Goal: Transaction & Acquisition: Obtain resource

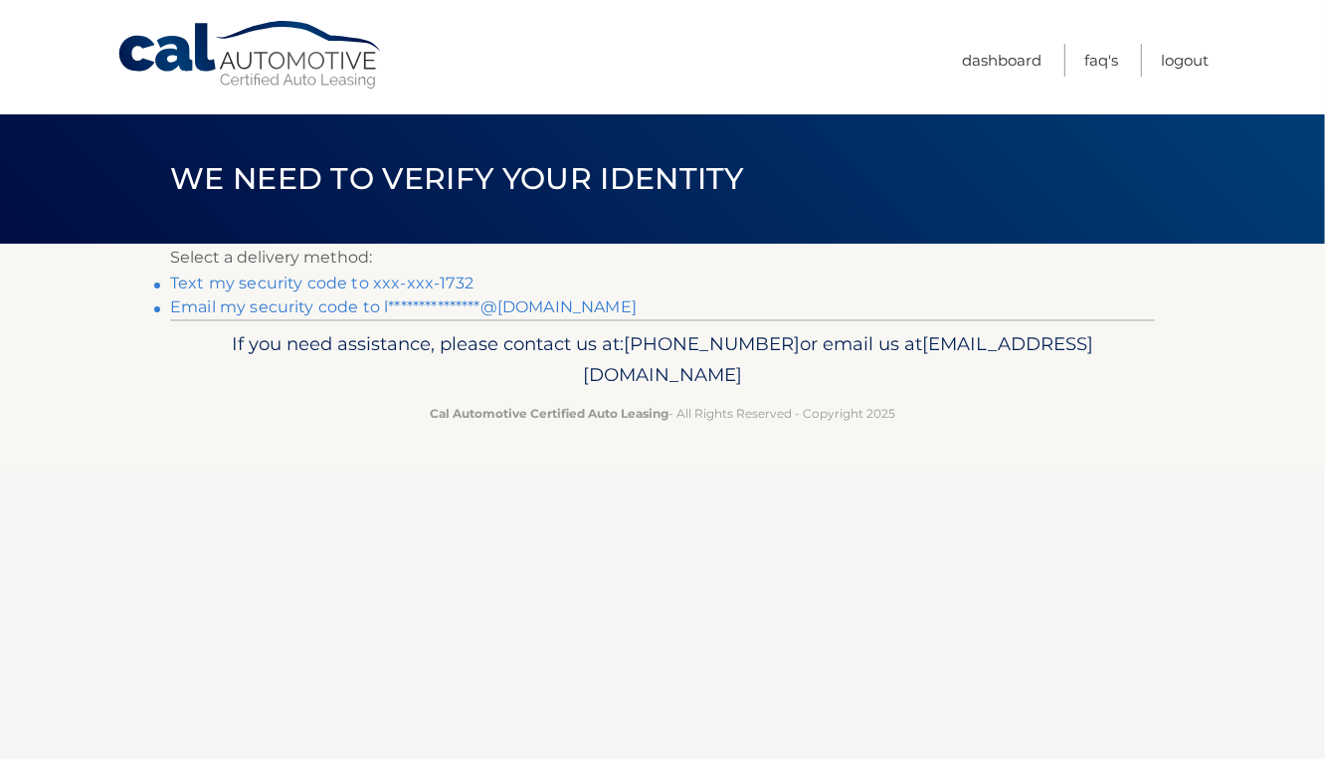
click at [332, 281] on link "Text my security code to xxx-xxx-1732" at bounding box center [321, 282] width 303 height 19
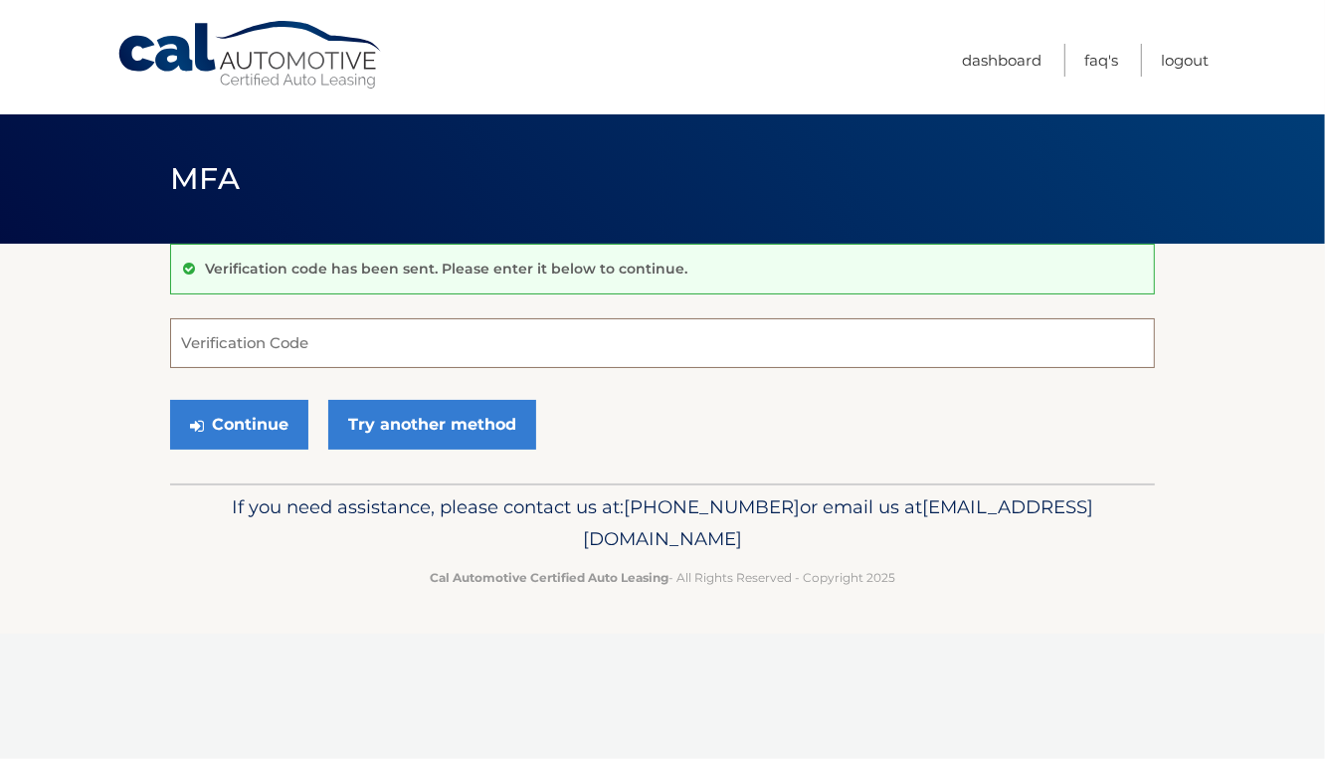
click at [260, 349] on input "Verification Code" at bounding box center [662, 343] width 985 height 50
type input "881140"
click at [235, 433] on button "Continue" at bounding box center [239, 425] width 138 height 50
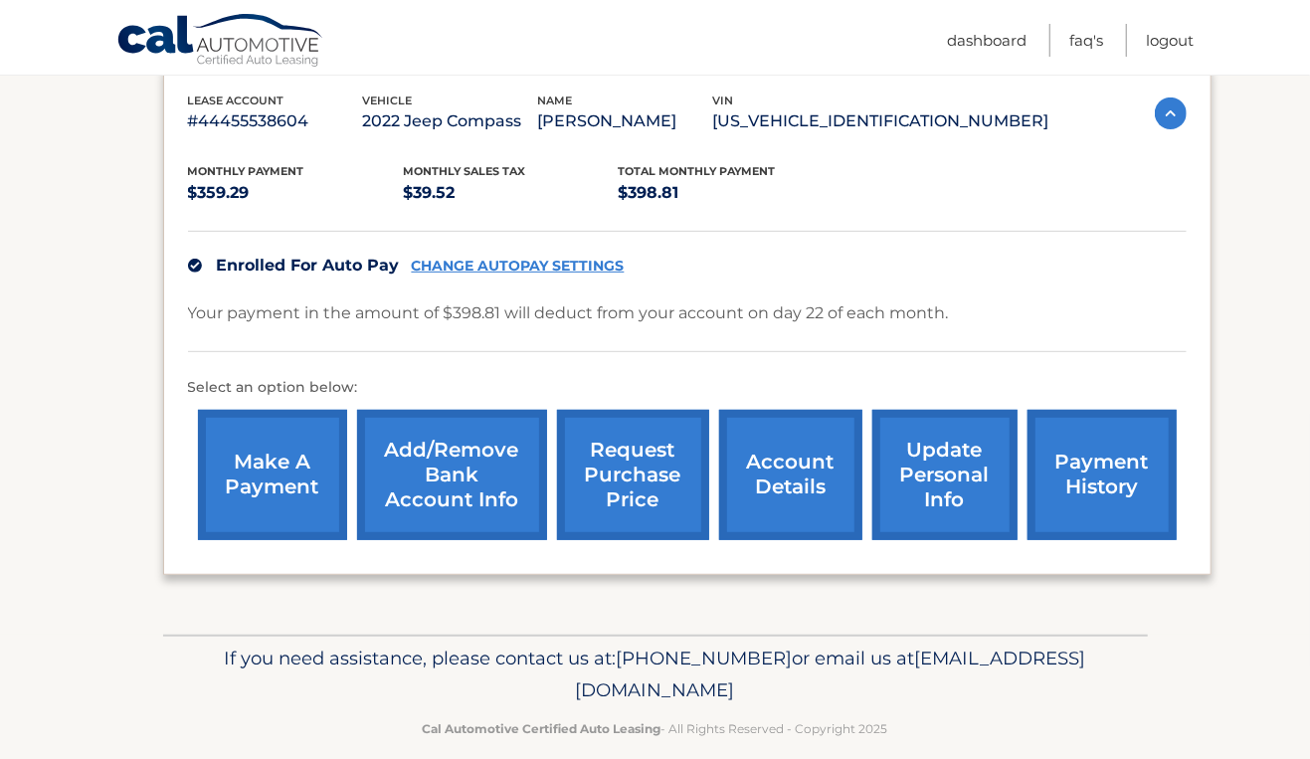
scroll to position [346, 0]
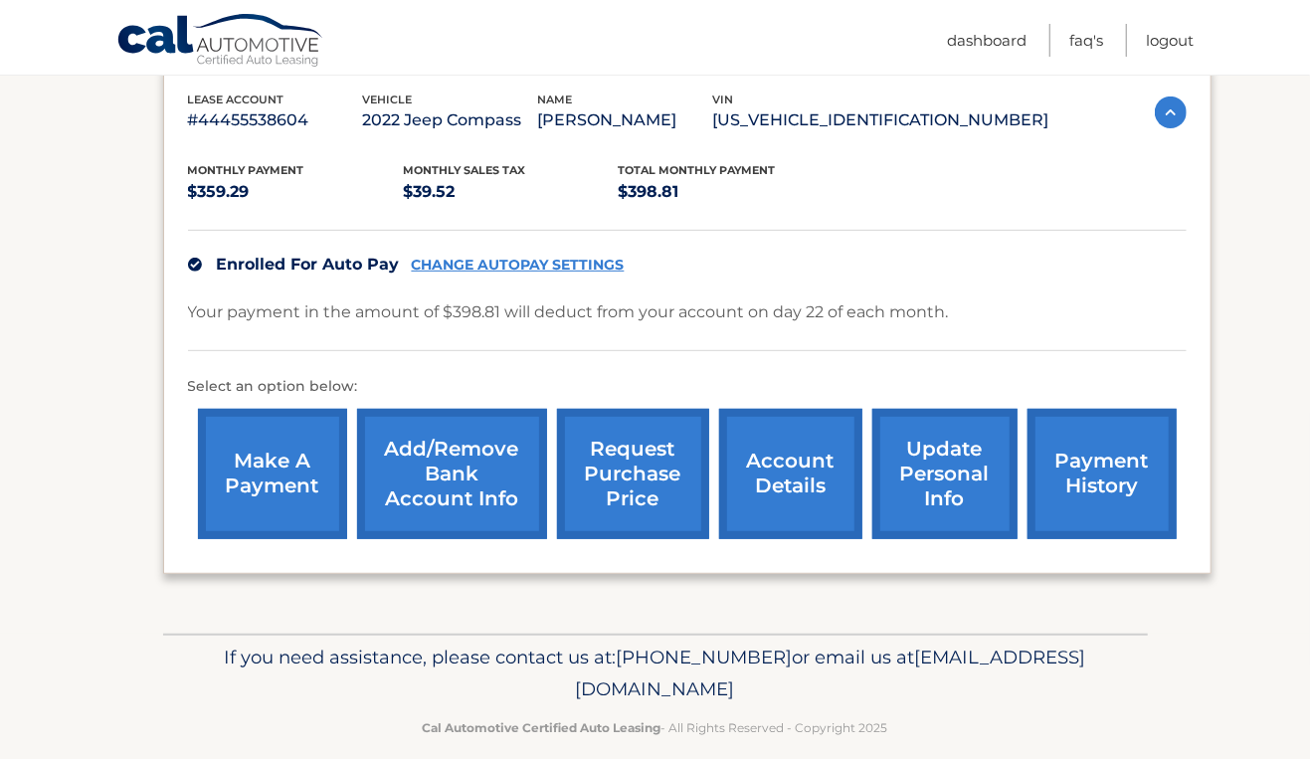
click at [955, 497] on link "update personal info" at bounding box center [944, 474] width 145 height 130
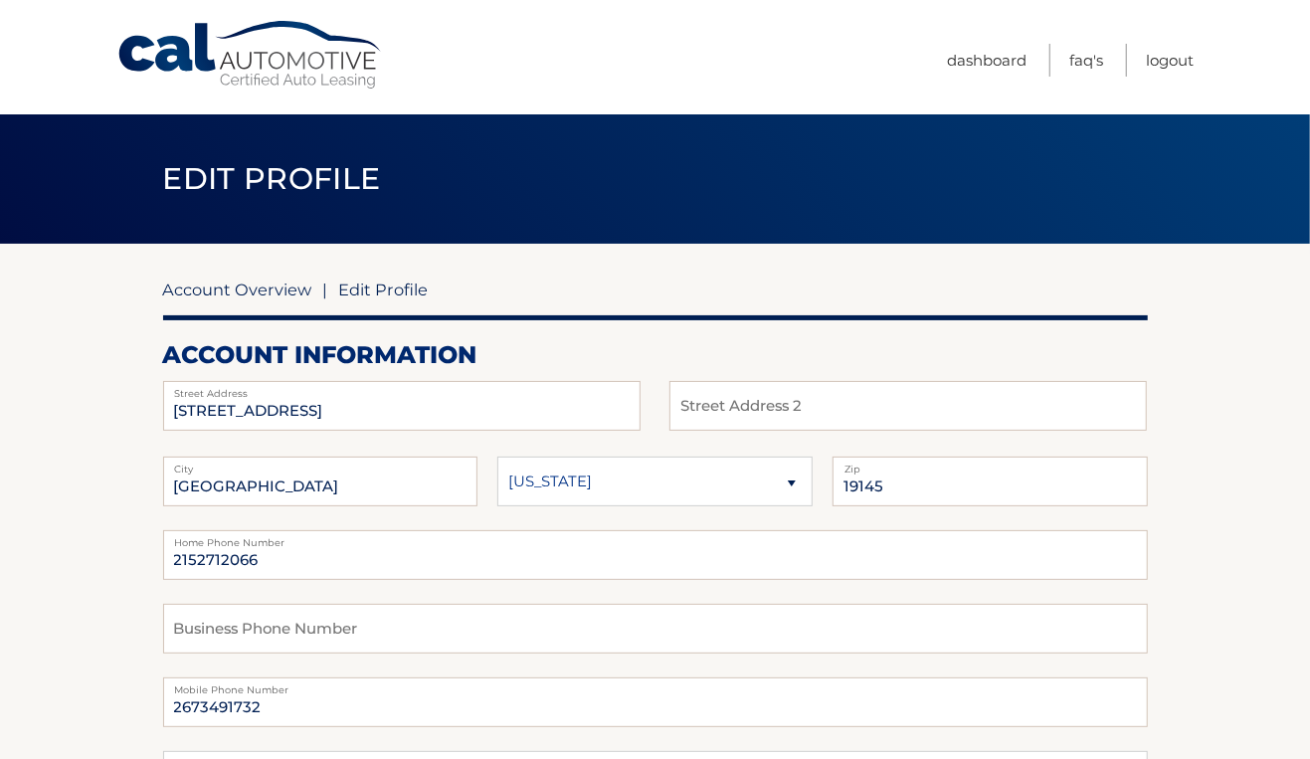
click at [229, 287] on link "Account Overview" at bounding box center [237, 289] width 149 height 20
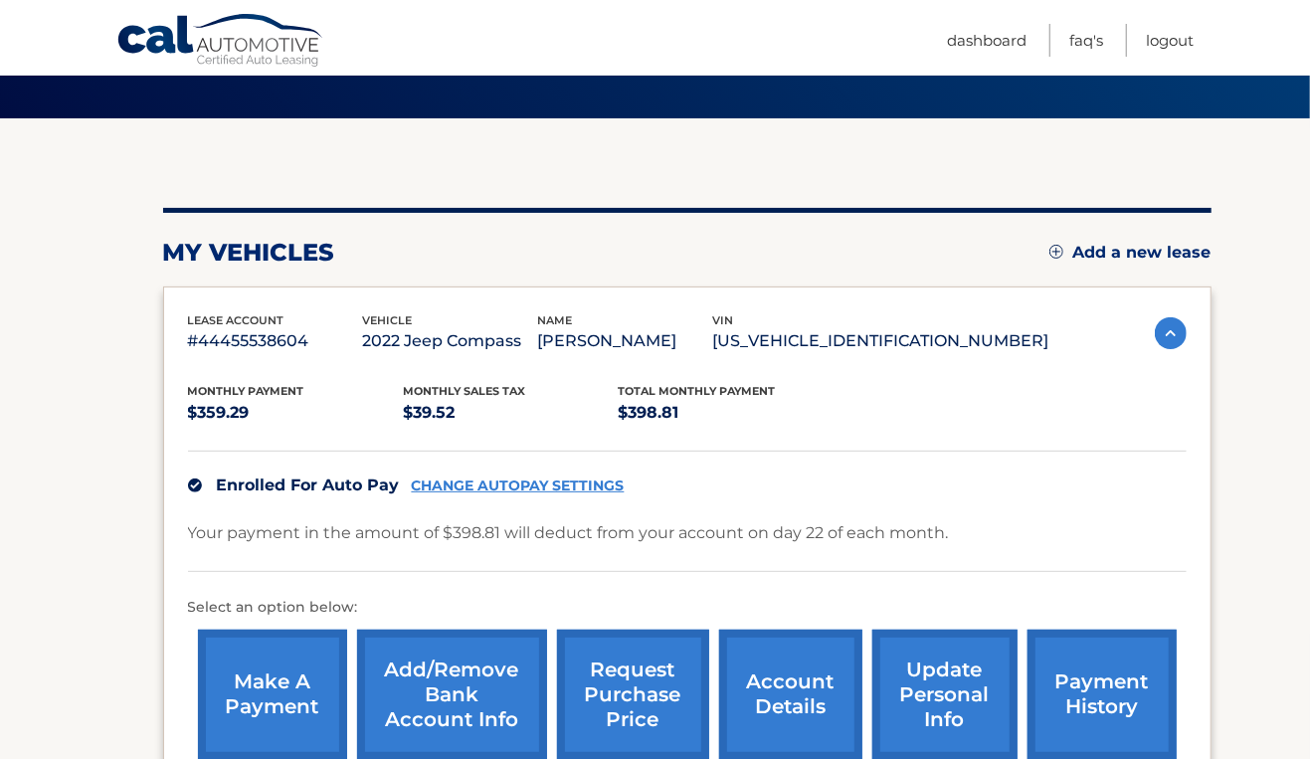
scroll to position [153, 0]
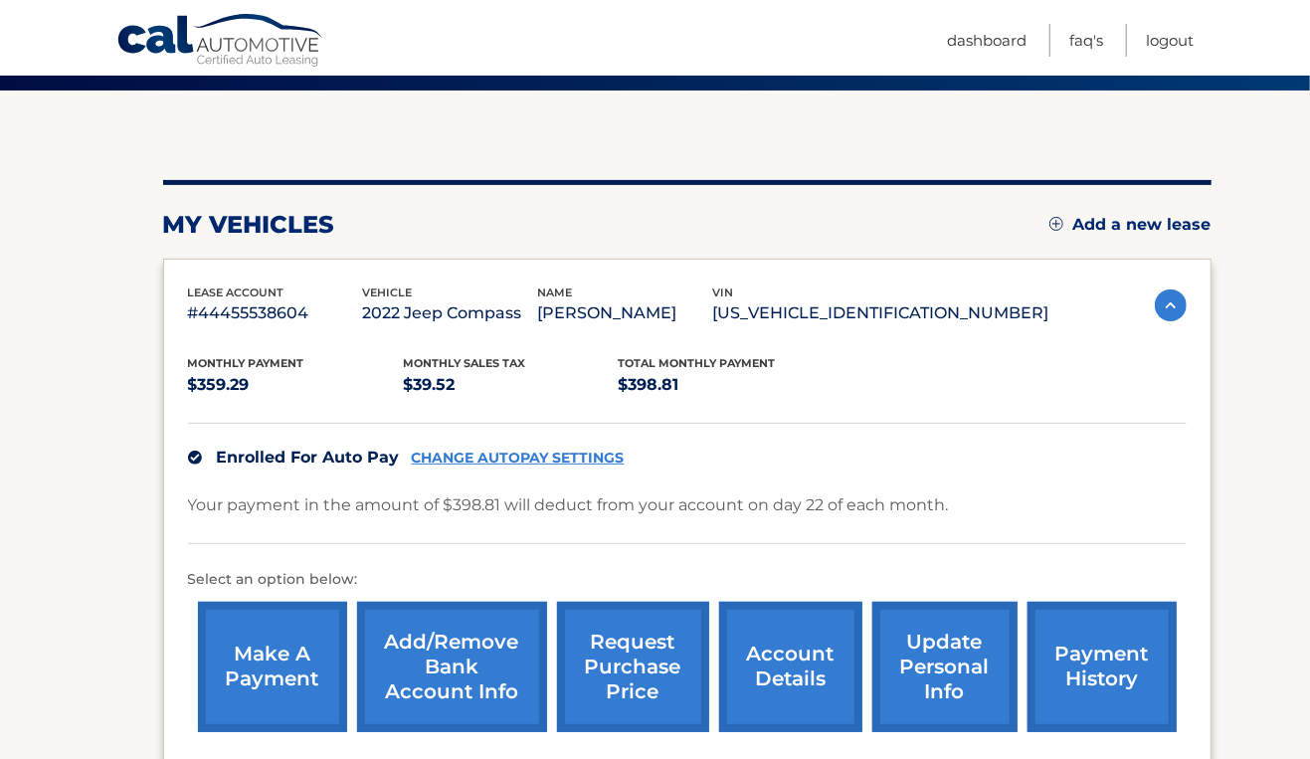
click at [534, 646] on link "Add/Remove bank account info" at bounding box center [452, 667] width 190 height 130
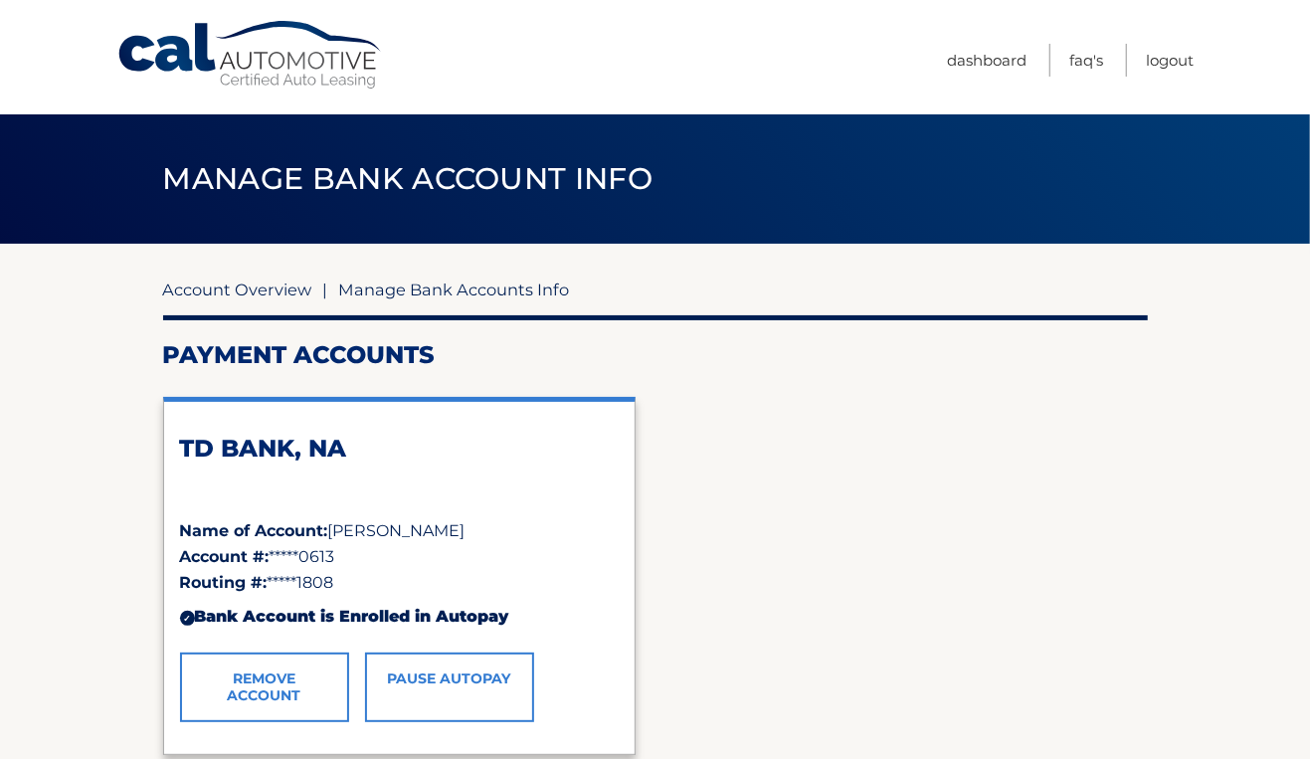
click at [248, 293] on link "Account Overview" at bounding box center [237, 289] width 149 height 20
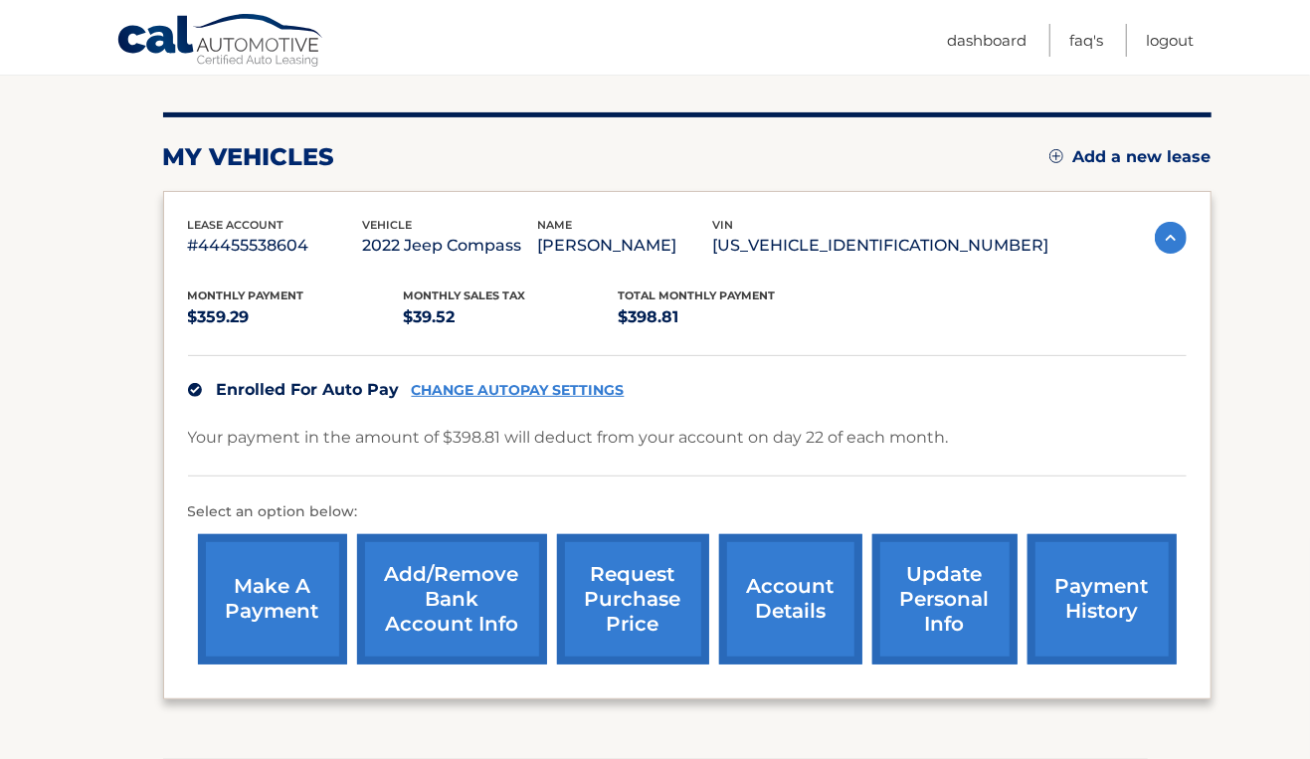
scroll to position [251, 0]
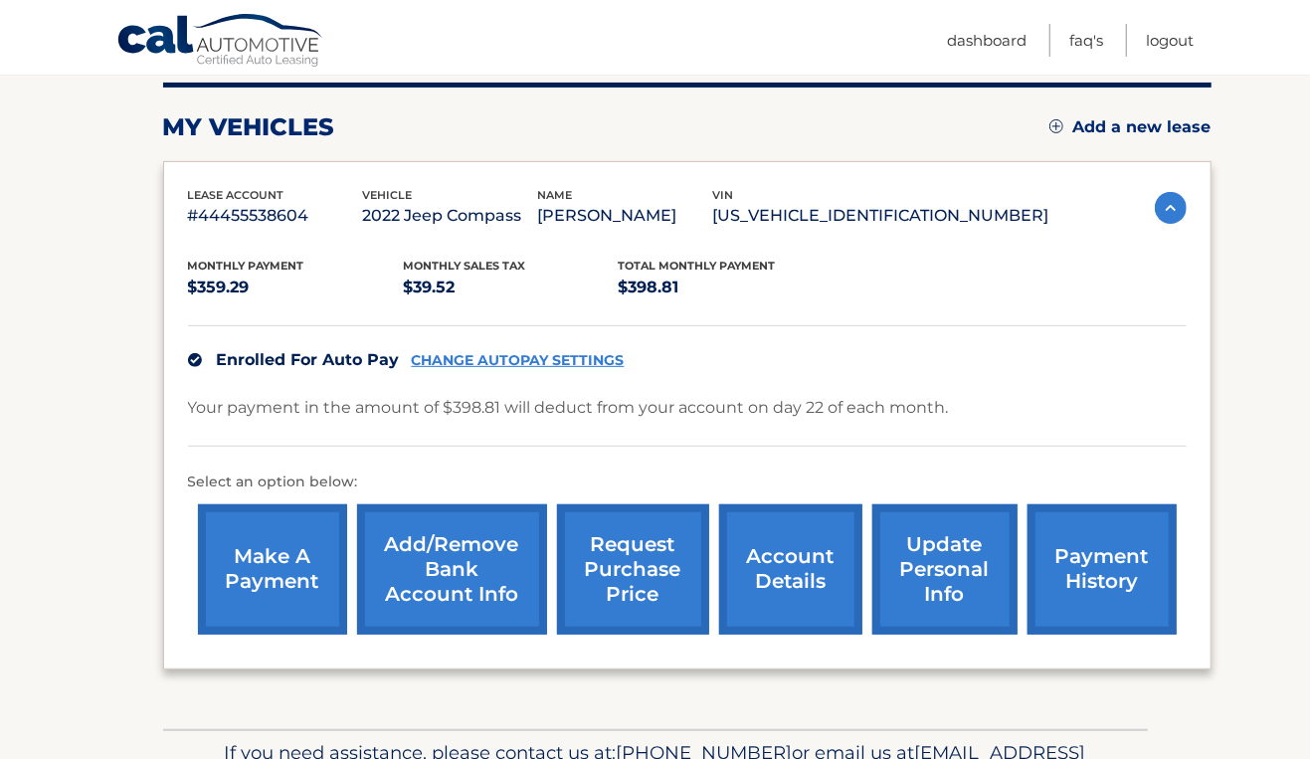
click at [791, 546] on link "account details" at bounding box center [790, 569] width 143 height 130
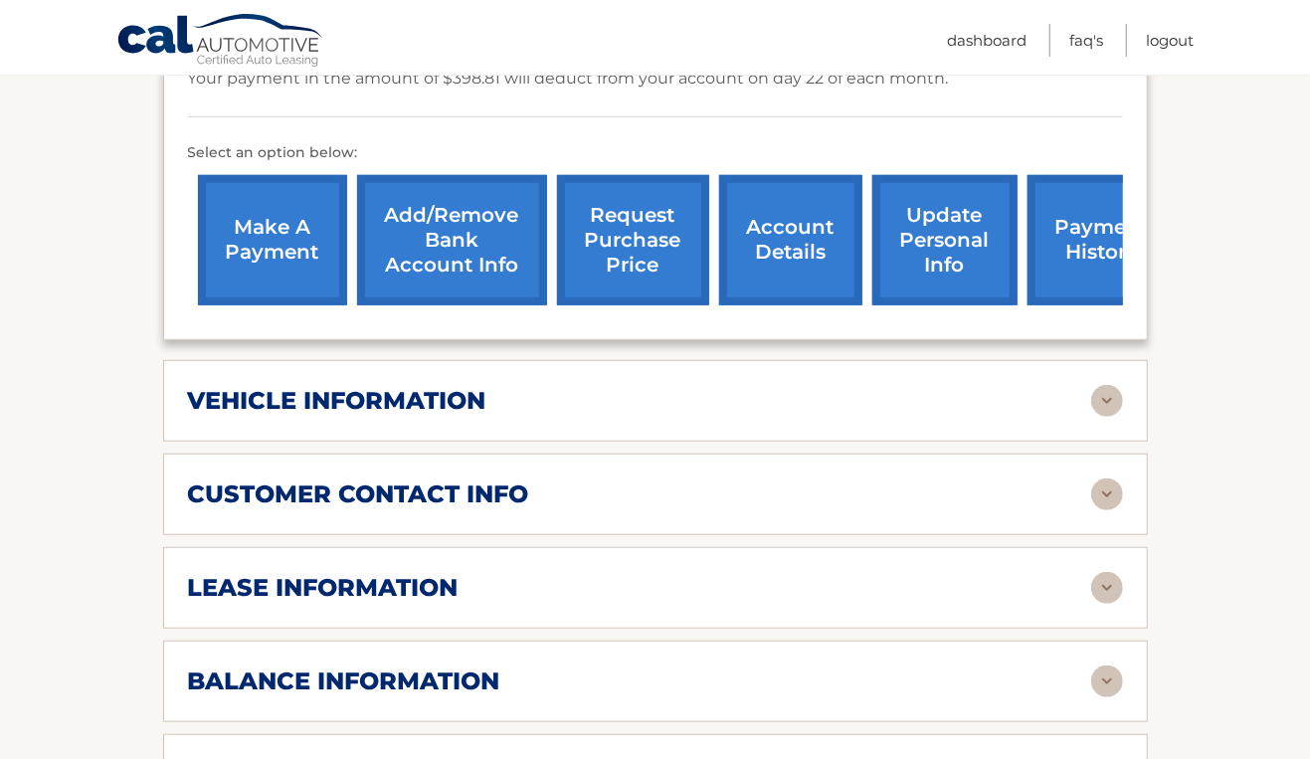
scroll to position [646, 0]
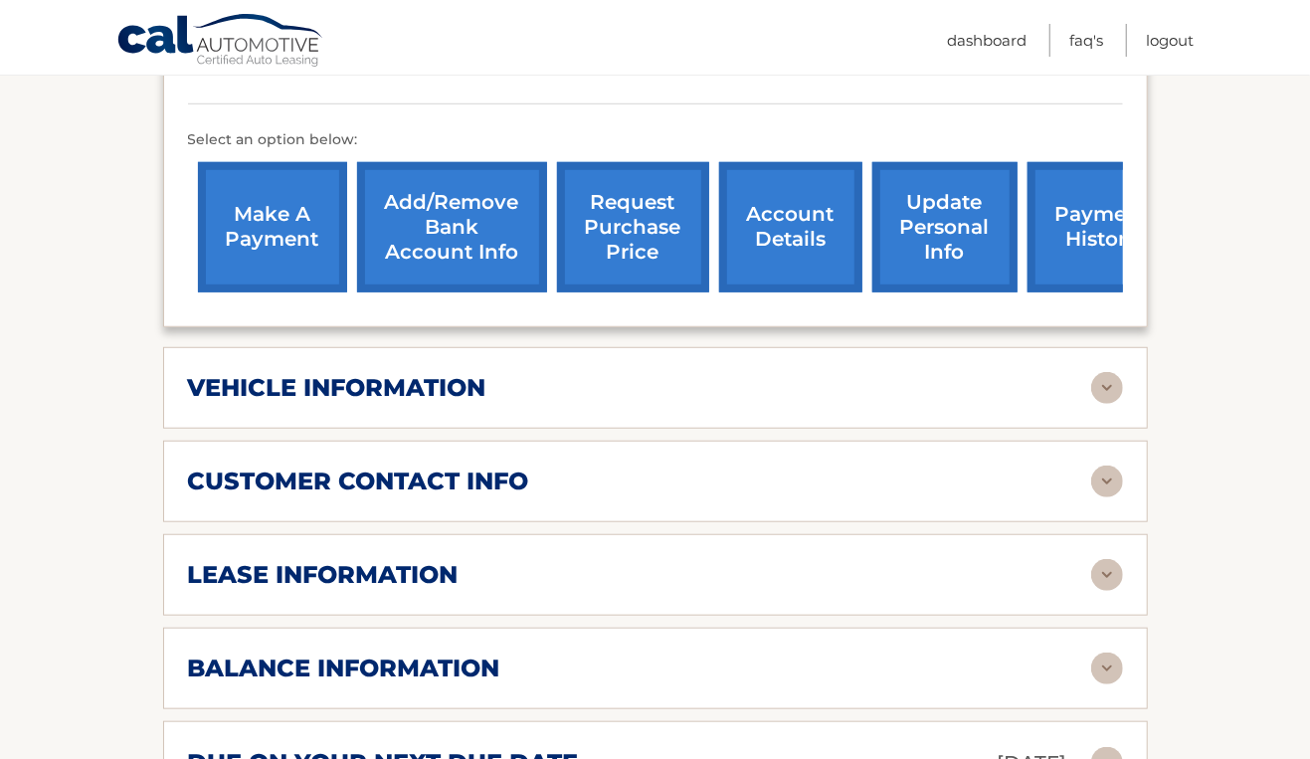
click at [921, 559] on div "lease information" at bounding box center [655, 575] width 935 height 32
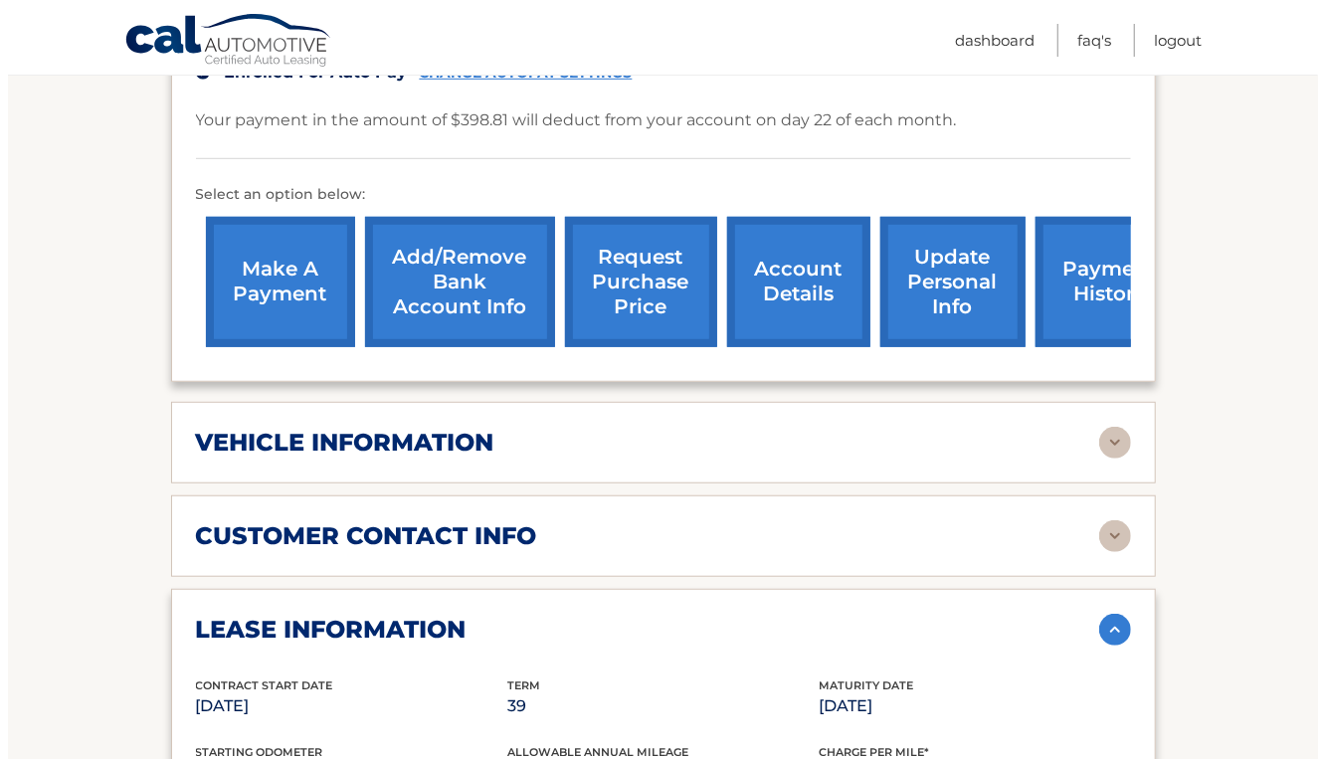
scroll to position [585, 0]
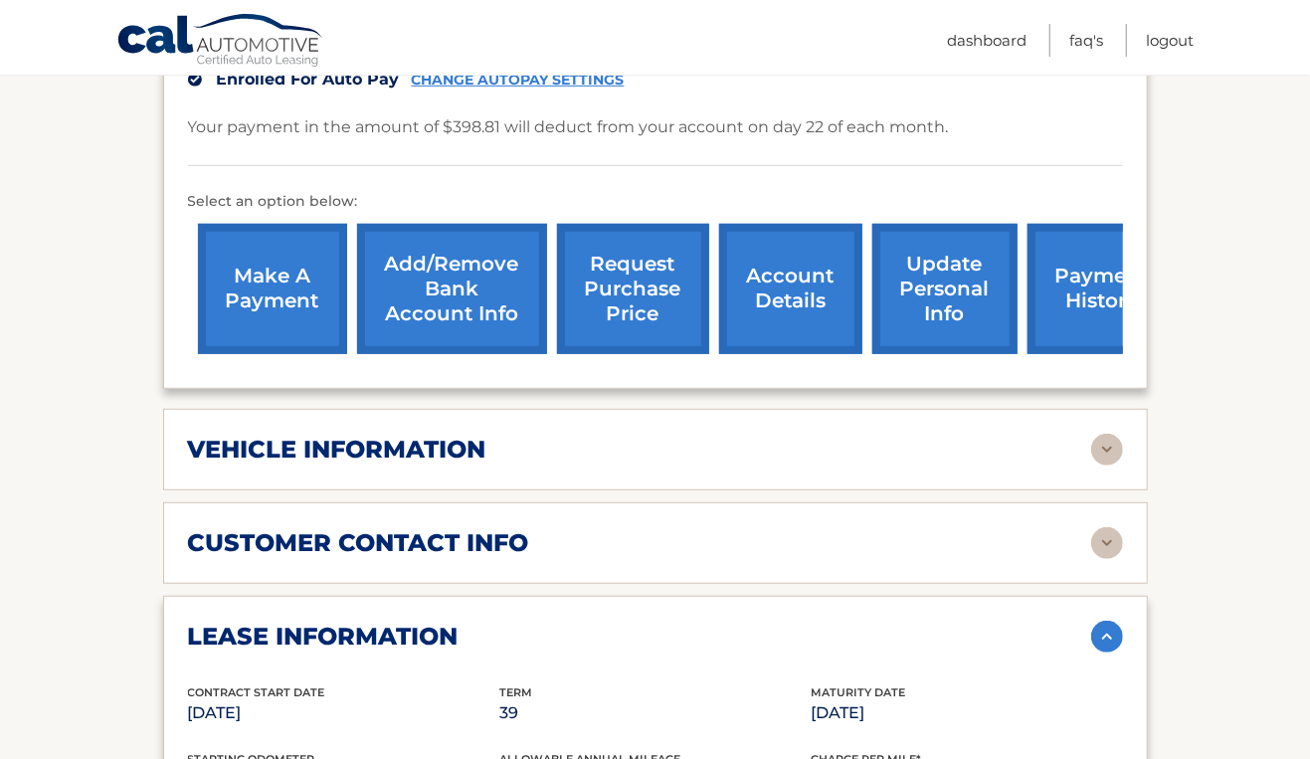
click at [657, 258] on link "request purchase price" at bounding box center [633, 289] width 152 height 130
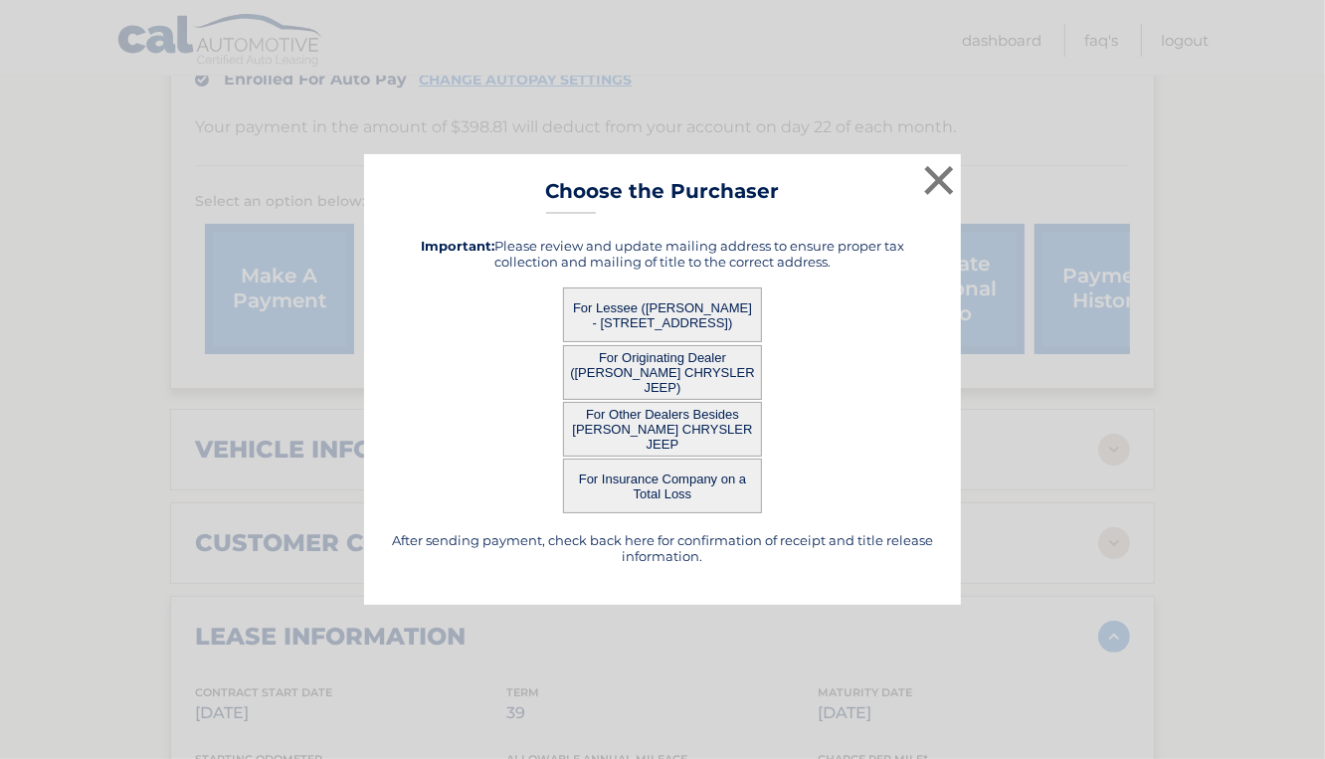
click at [697, 310] on button "For Lessee ([PERSON_NAME] - [STREET_ADDRESS])" at bounding box center [662, 314] width 199 height 55
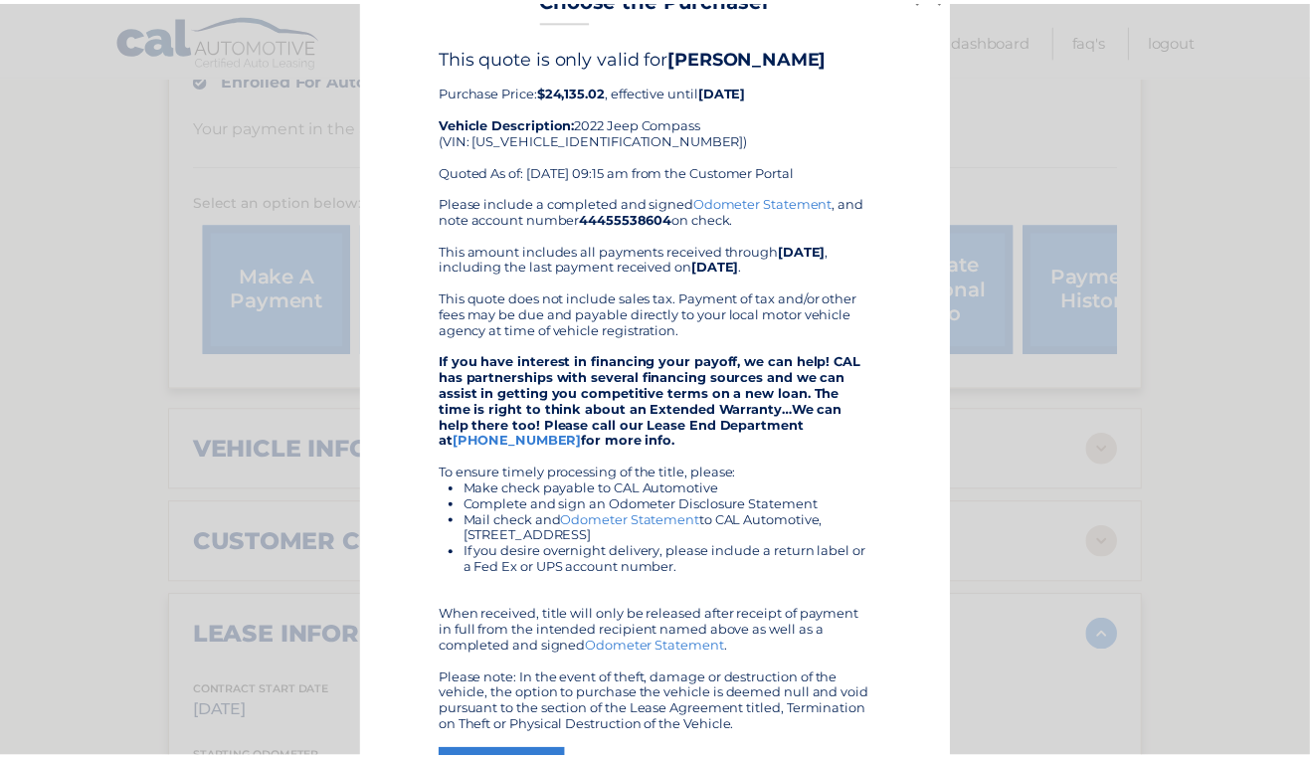
scroll to position [0, 0]
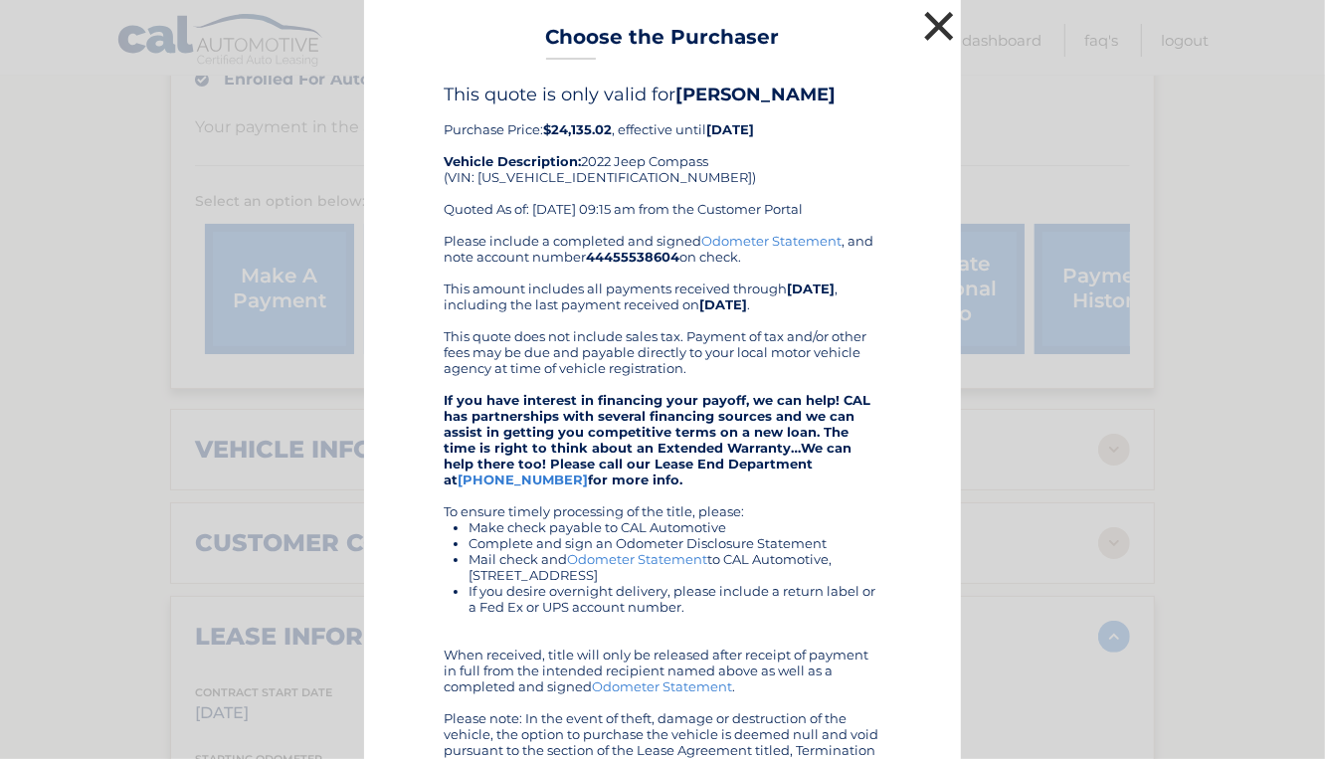
click at [935, 25] on button "×" at bounding box center [939, 26] width 40 height 40
